Goal: Information Seeking & Learning: Learn about a topic

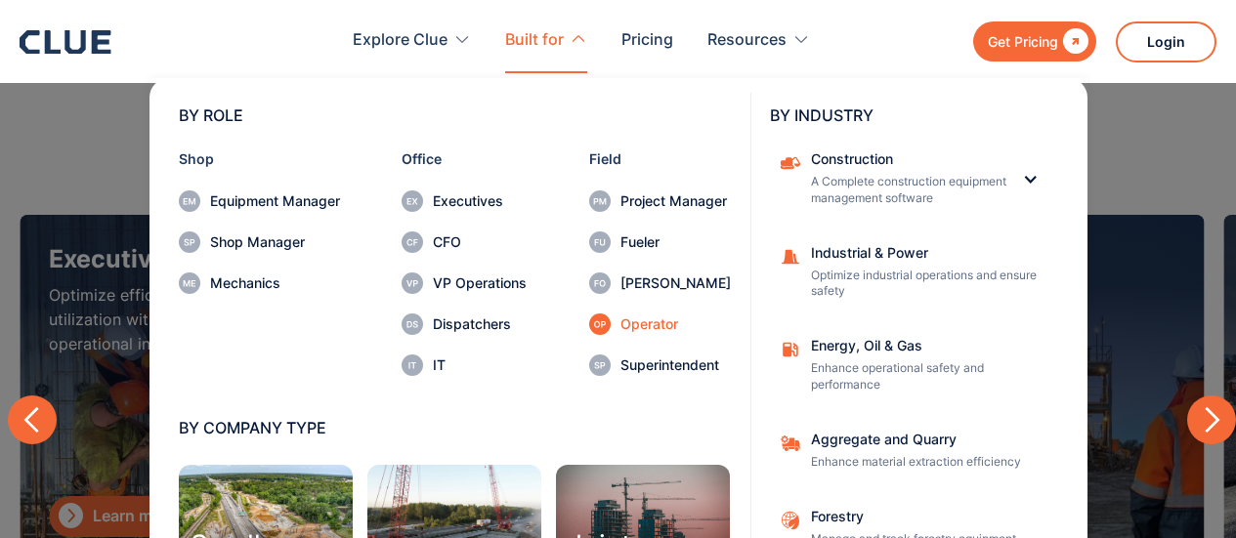
click at [627, 318] on div "Operator" at bounding box center [675, 324] width 110 height 14
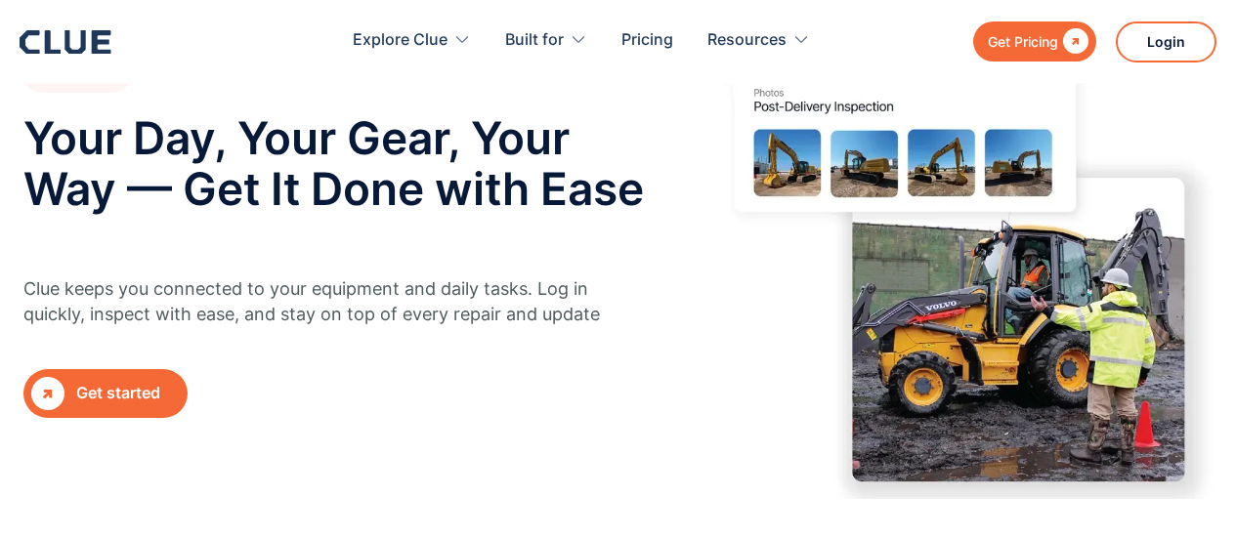
scroll to position [195, 0]
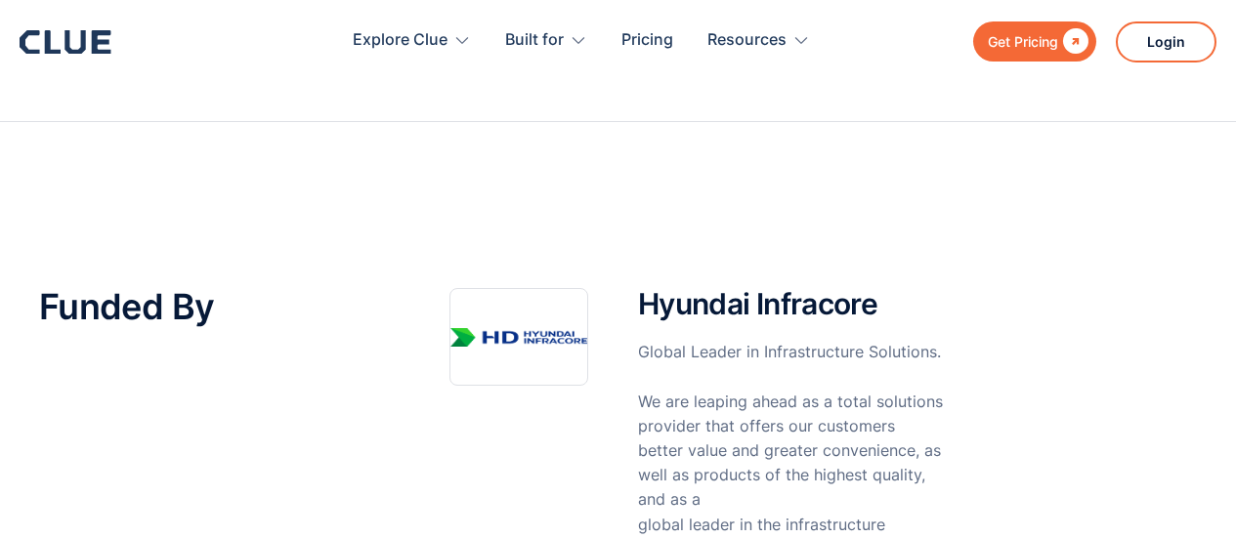
scroll to position [293, 0]
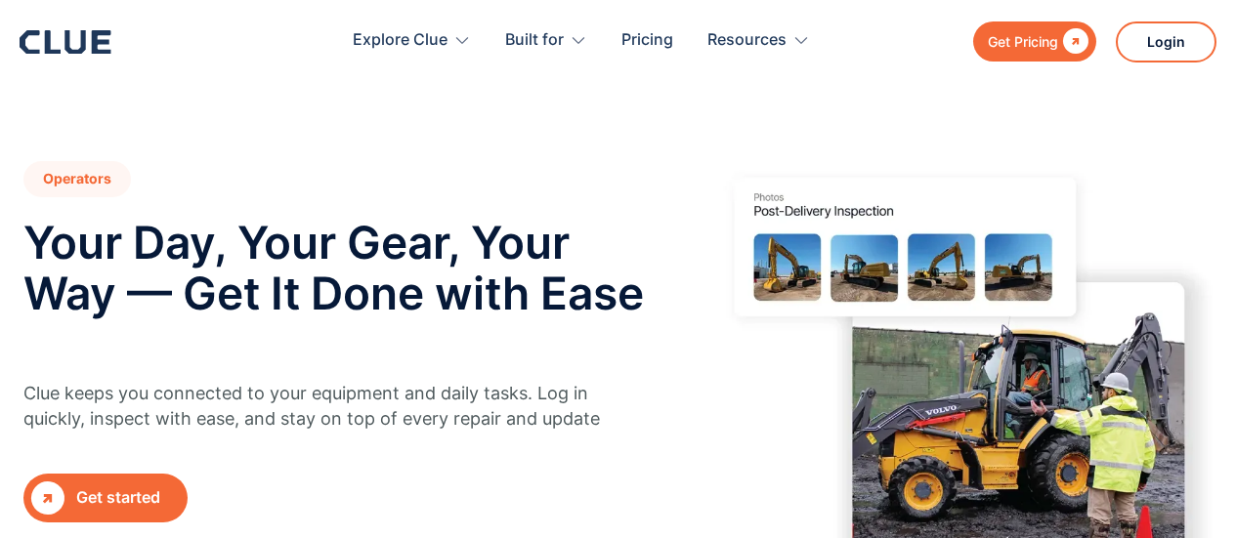
click at [256, 44] on div "Explore Clue Solutions Tailored solutions for your construction equipment needs…" at bounding box center [581, 41] width 715 height 63
